Goal: Task Accomplishment & Management: Manage account settings

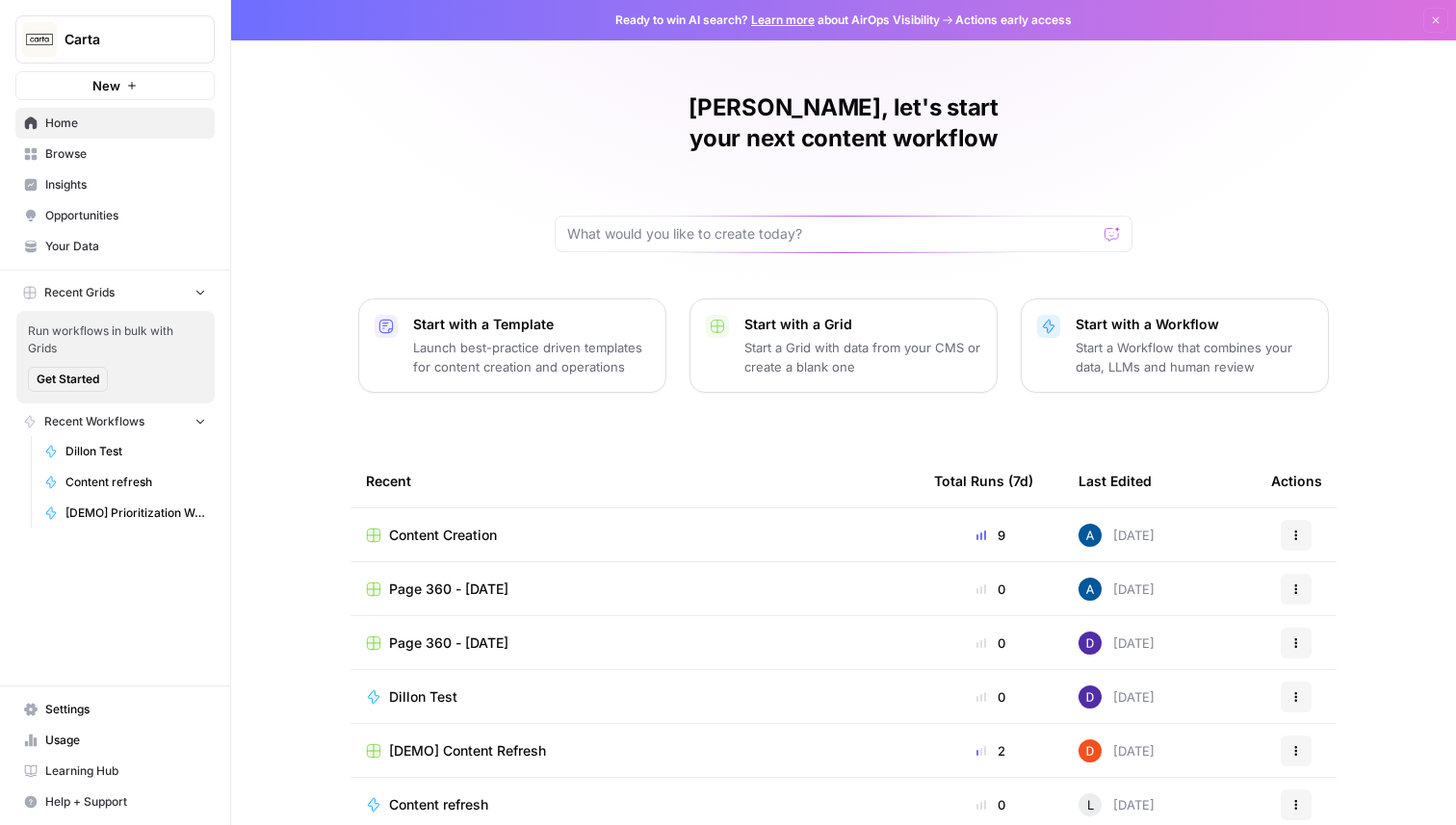
click at [143, 26] on button "Carta" at bounding box center [115, 40] width 200 height 48
type input "deep"
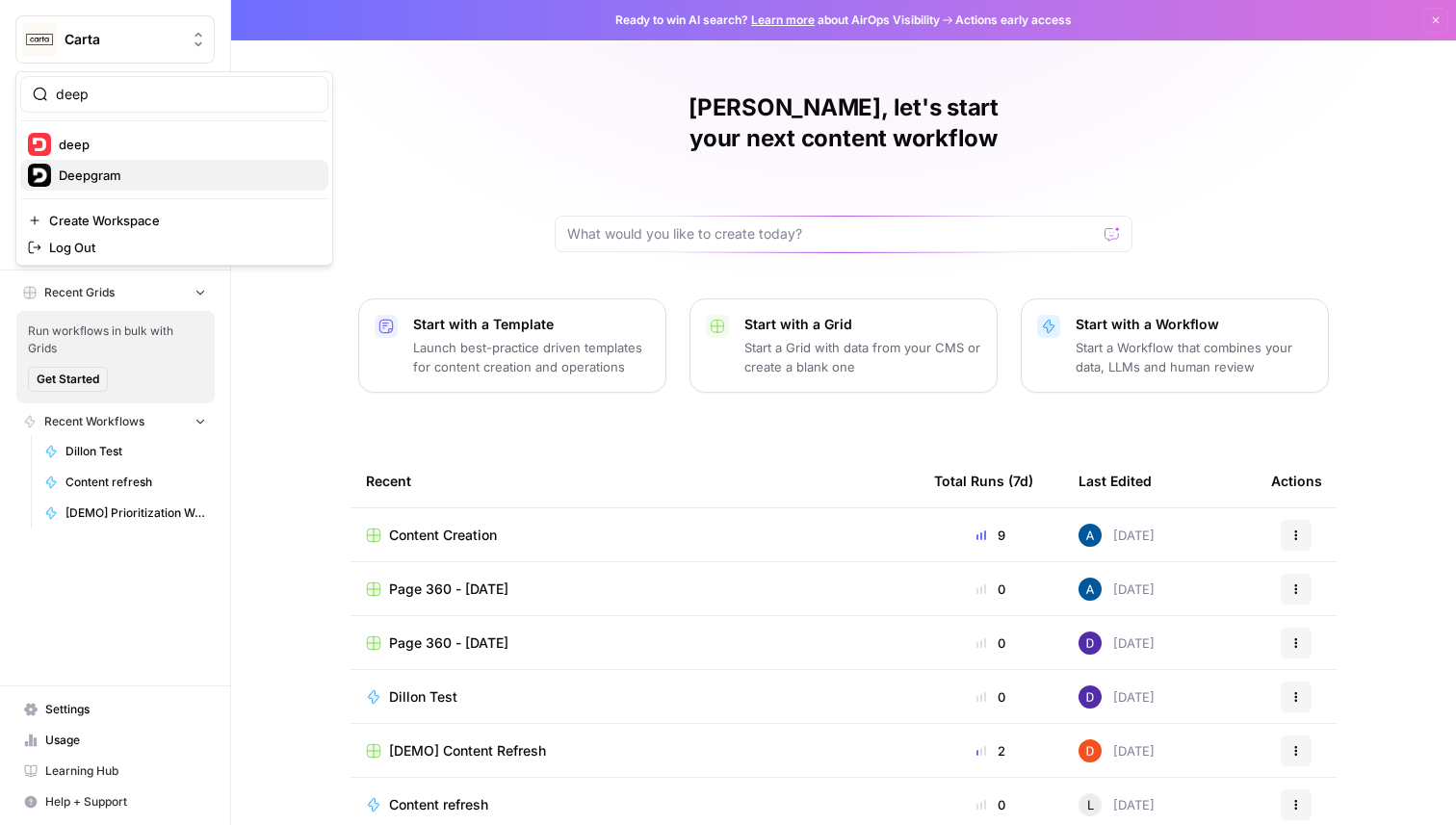
click button "Deepgram" at bounding box center [174, 175] width 308 height 31
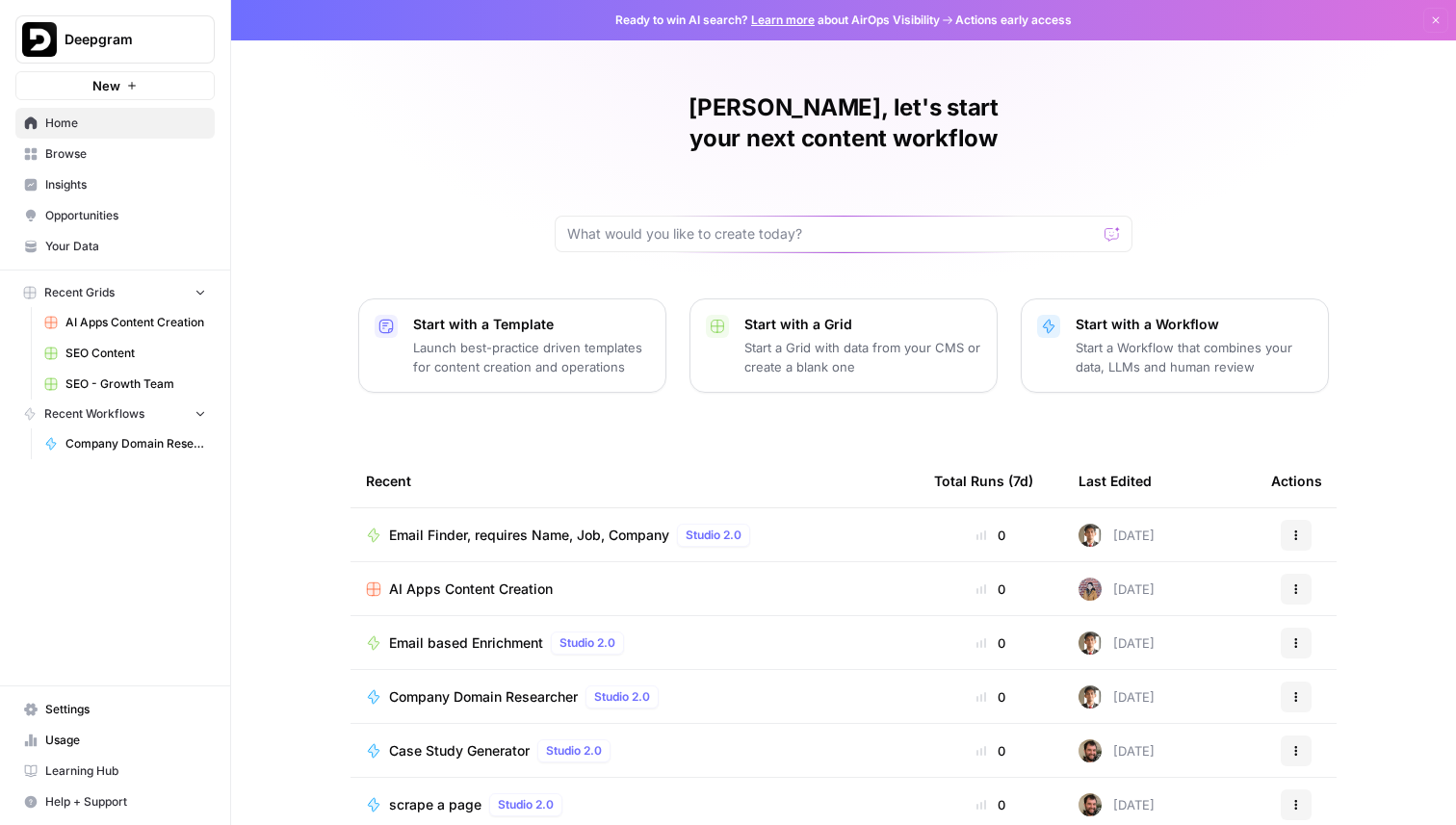
click at [111, 718] on link "Settings" at bounding box center [115, 709] width 200 height 31
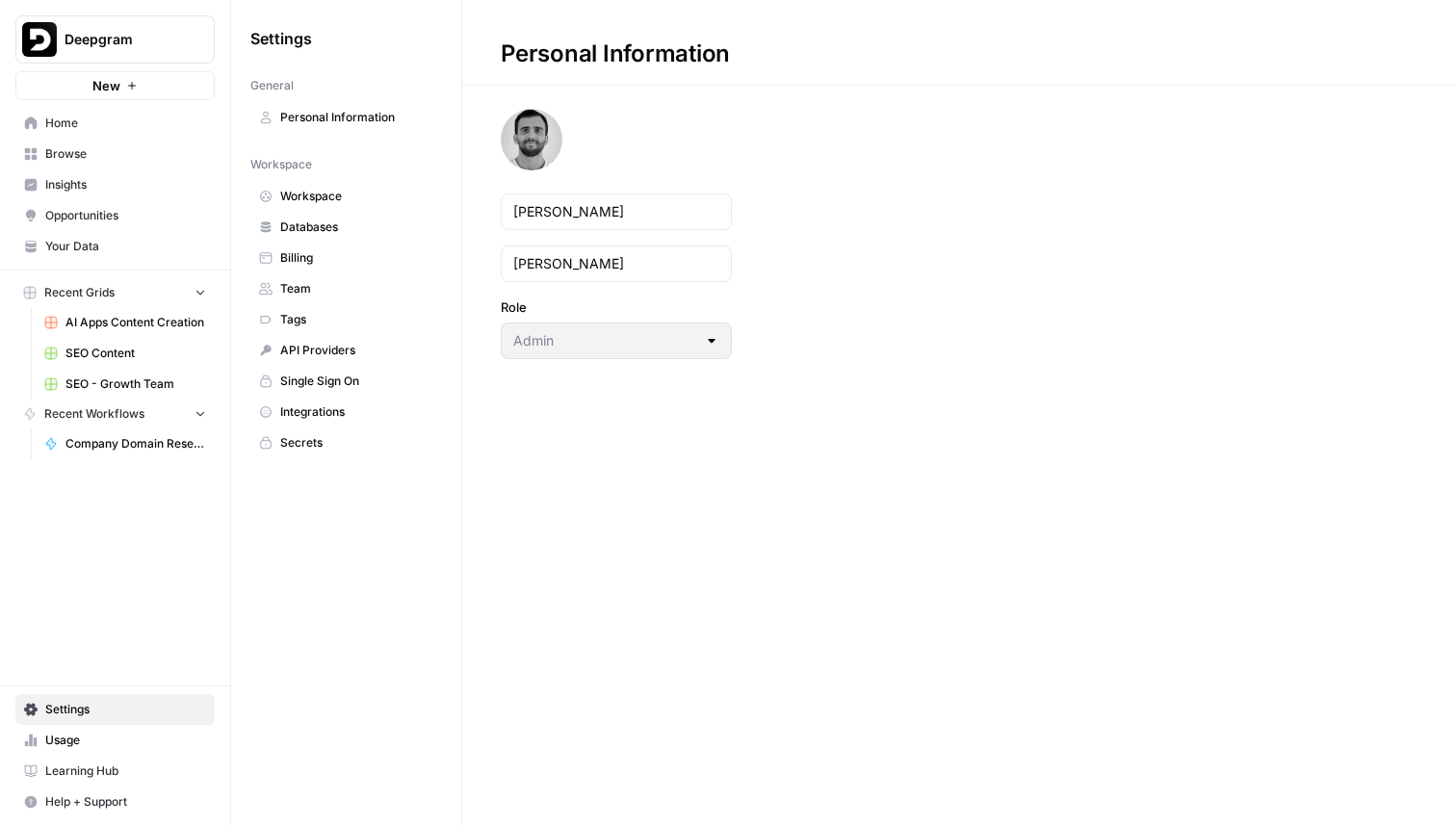
click at [362, 206] on link "Workspace" at bounding box center [346, 196] width 192 height 31
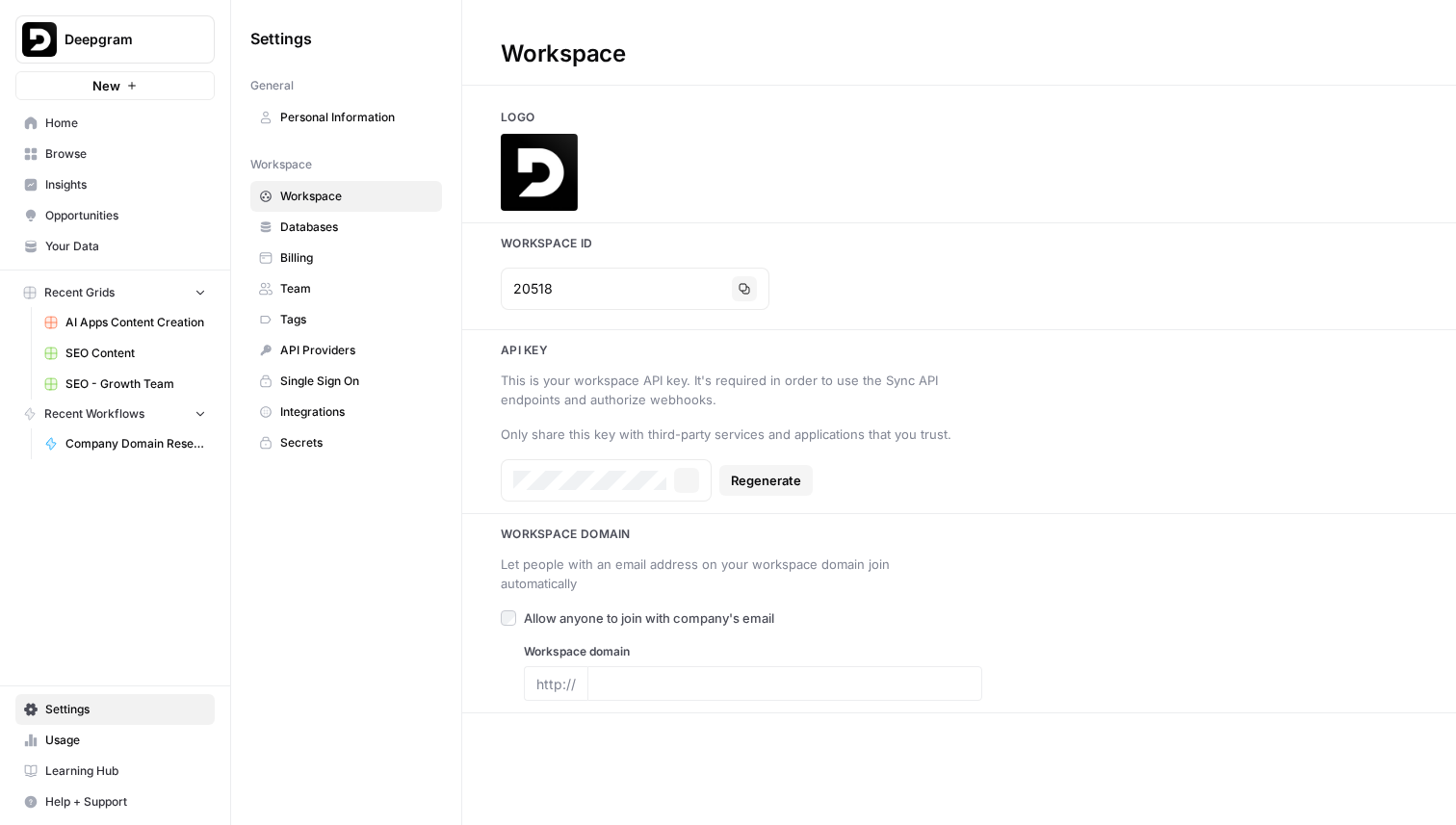
type input "[DOMAIN_NAME]"
click at [678, 468] on button "Copy" at bounding box center [686, 480] width 25 height 25
click at [693, 484] on button "Copy" at bounding box center [686, 480] width 25 height 25
click at [154, 48] on span "Deepgram" at bounding box center [122, 39] width 116 height 19
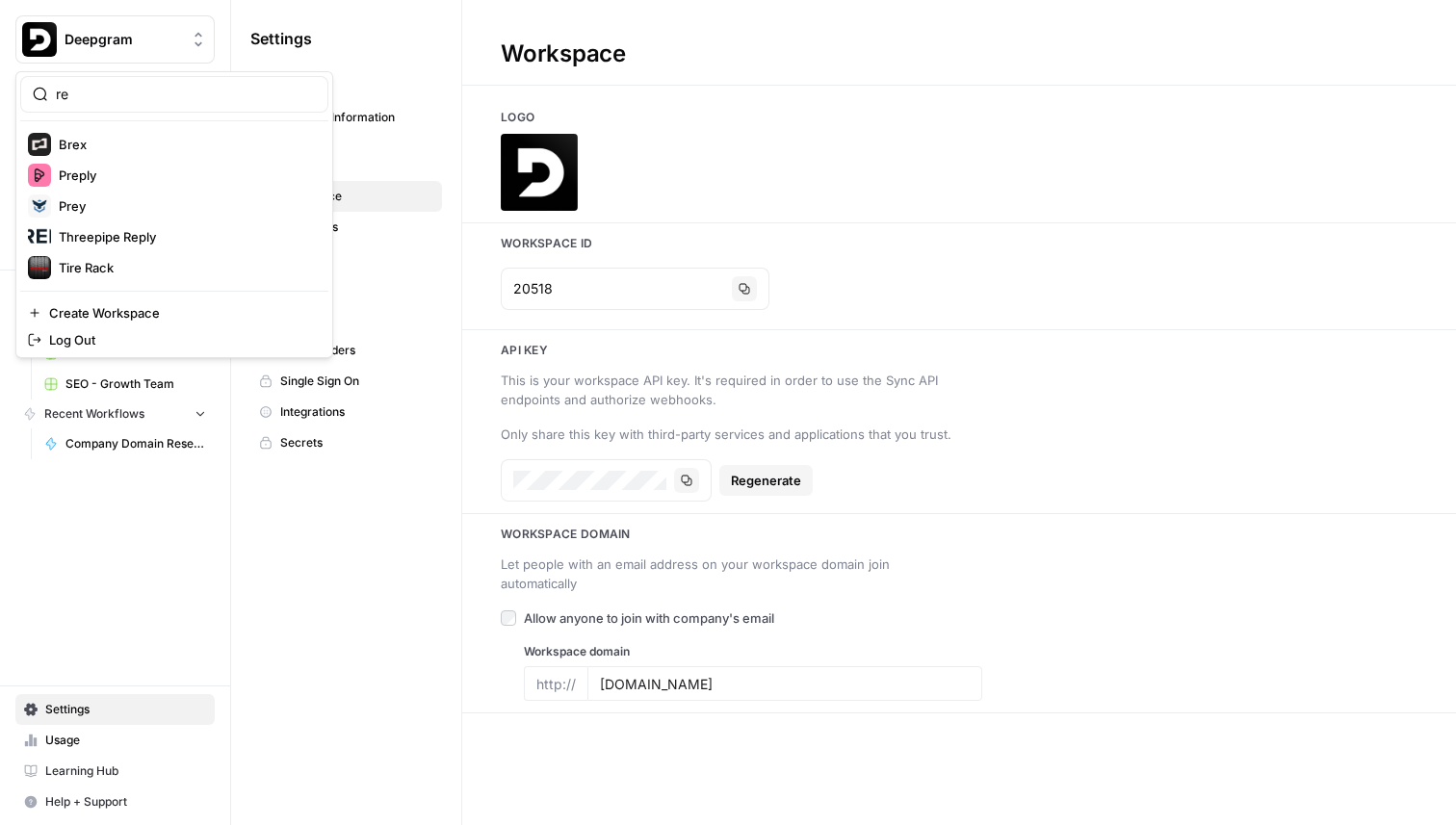
type input "r"
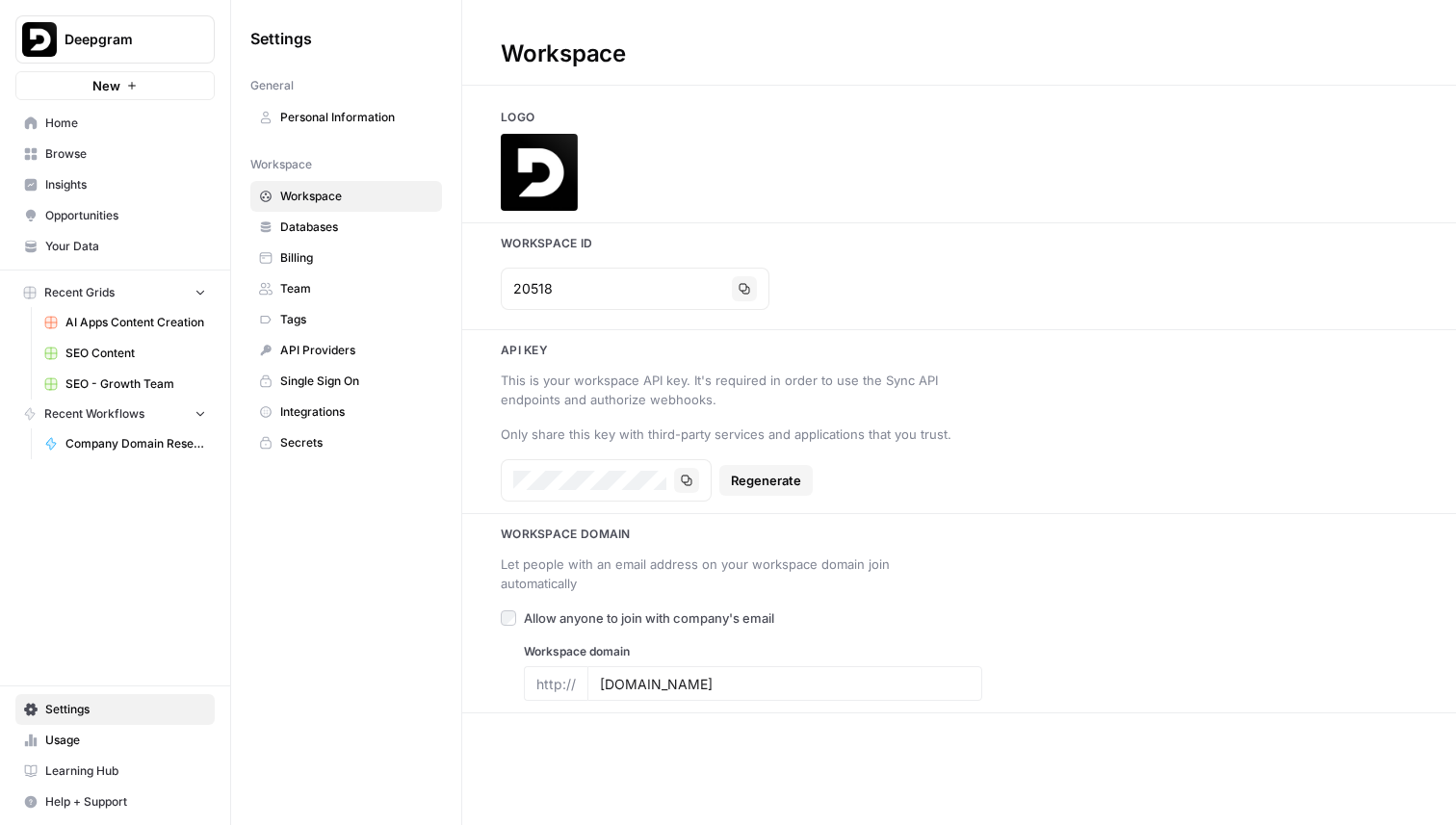
click at [1065, 48] on h1 "Workspace" at bounding box center [958, 43] width 994 height 85
